Goal: Browse casually

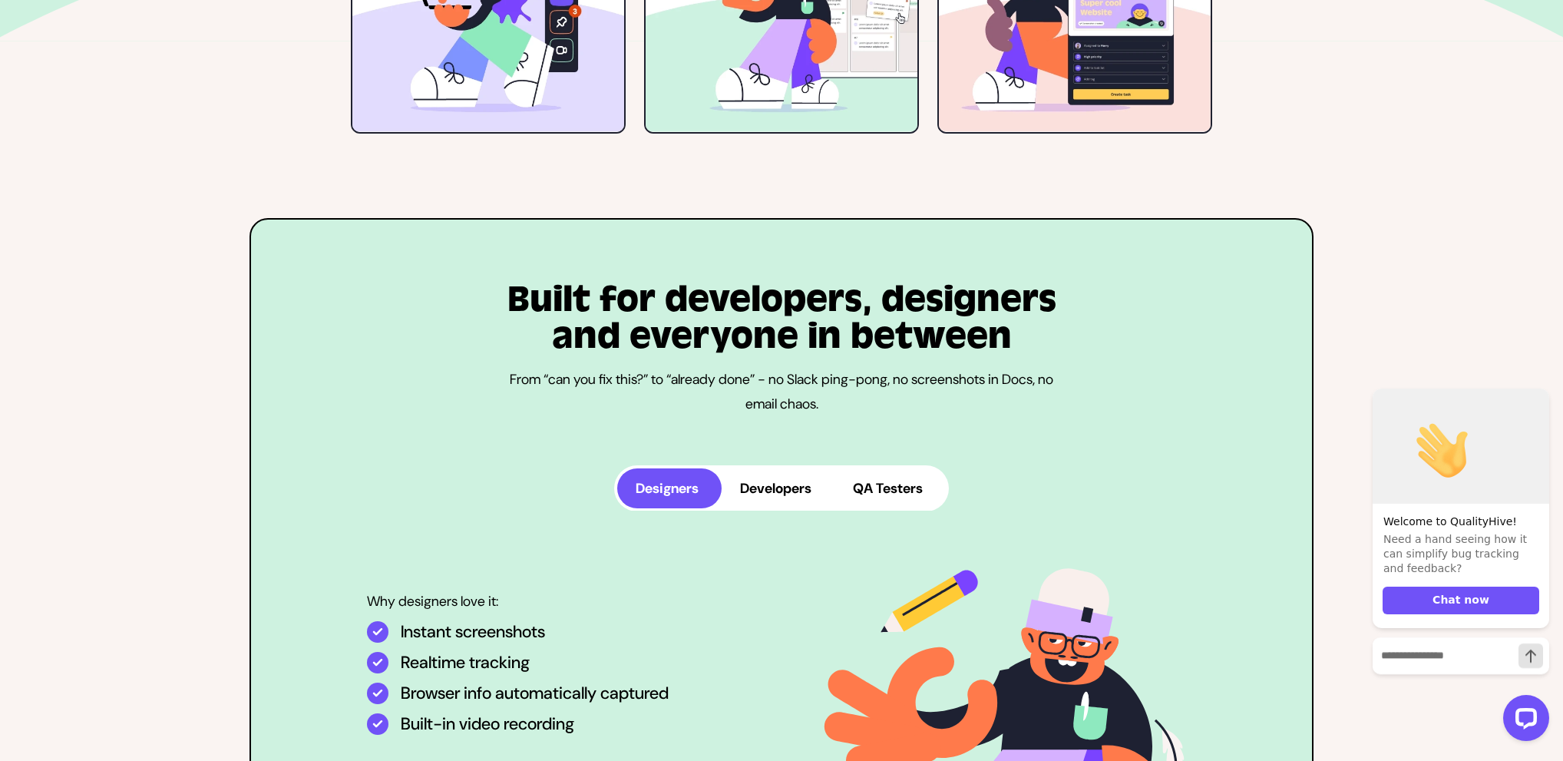
scroll to position [3746, 0]
